Goal: Information Seeking & Learning: Learn about a topic

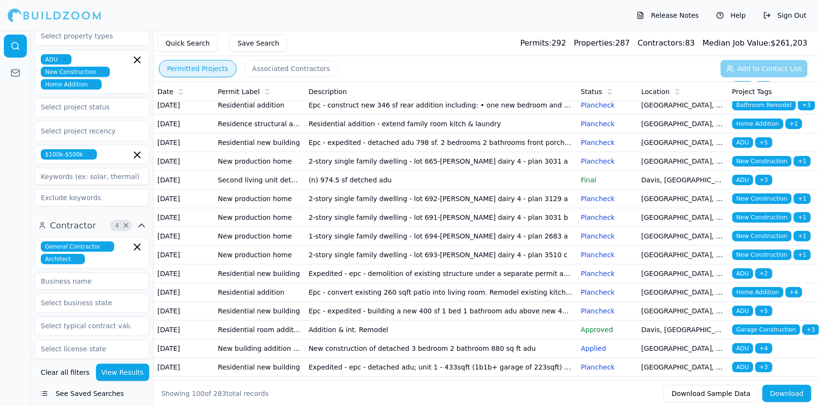
scroll to position [99, 0]
drag, startPoint x: 320, startPoint y: 276, endPoint x: 307, endPoint y: 276, distance: 12.5
click at [307, 208] on td "2-story single family dwelling - lot 692-[PERSON_NAME] dairy 4 - plan 3129 a" at bounding box center [441, 198] width 272 height 19
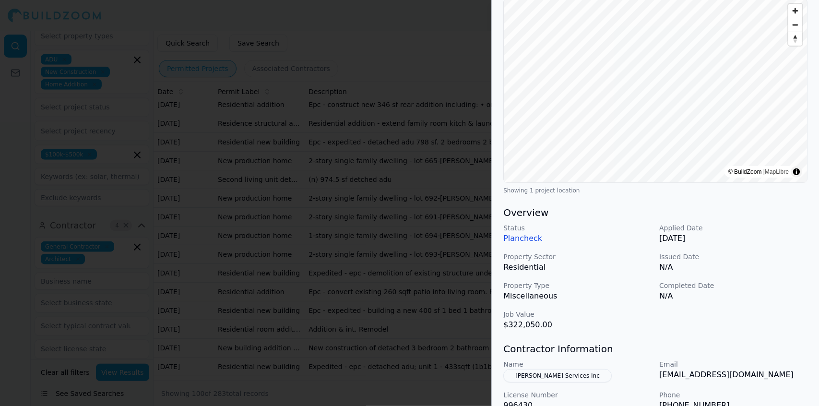
scroll to position [0, 0]
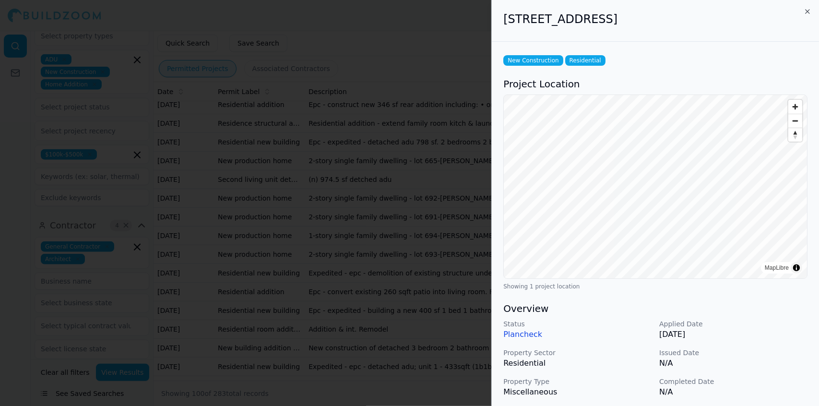
click at [294, 245] on div at bounding box center [409, 203] width 819 height 406
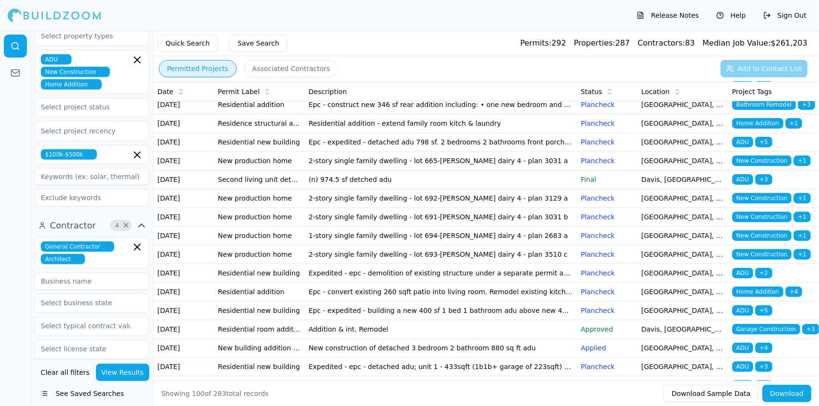
click at [368, 189] on td "(n) 974.5 sf detched adu" at bounding box center [441, 179] width 272 height 19
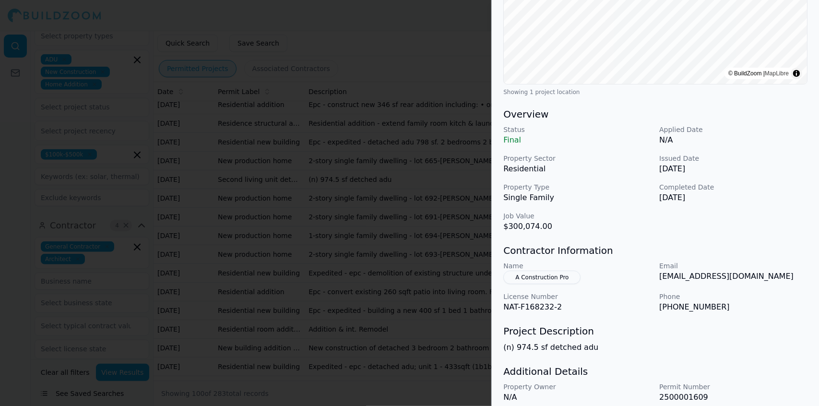
scroll to position [231, 0]
